Goal: Find specific page/section

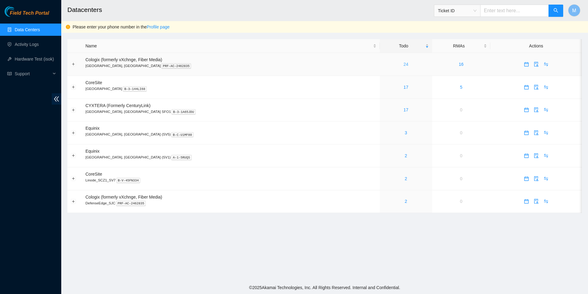
click at [404, 66] on link "24" at bounding box center [406, 64] width 5 height 5
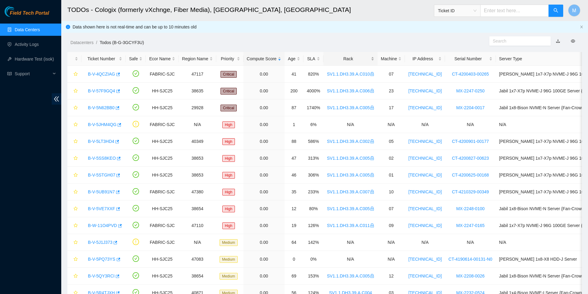
click at [369, 57] on div "Rack" at bounding box center [350, 58] width 47 height 7
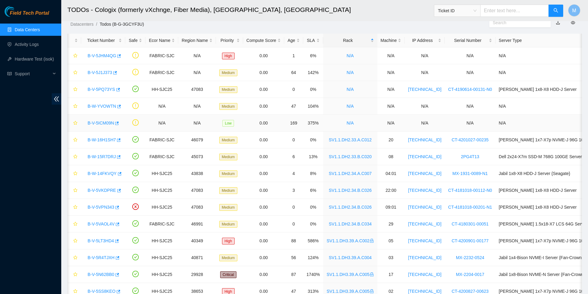
scroll to position [16, 0]
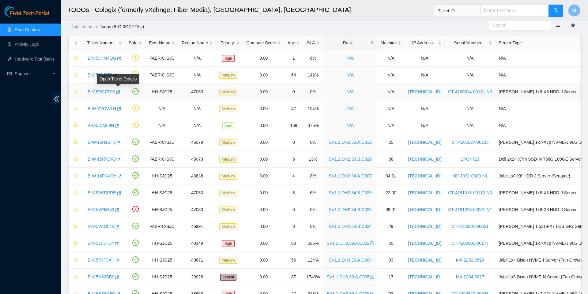
click at [102, 91] on link "B-V-5PQ73YS" at bounding box center [102, 91] width 28 height 5
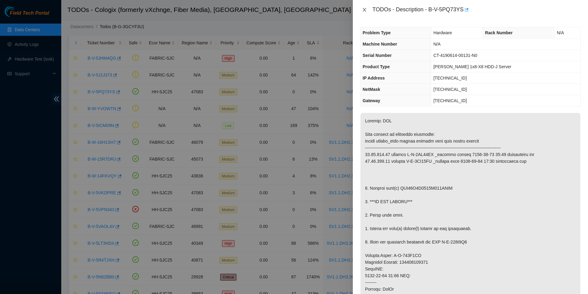
click at [366, 12] on icon "close" at bounding box center [364, 9] width 5 height 5
